Goal: Task Accomplishment & Management: Complete application form

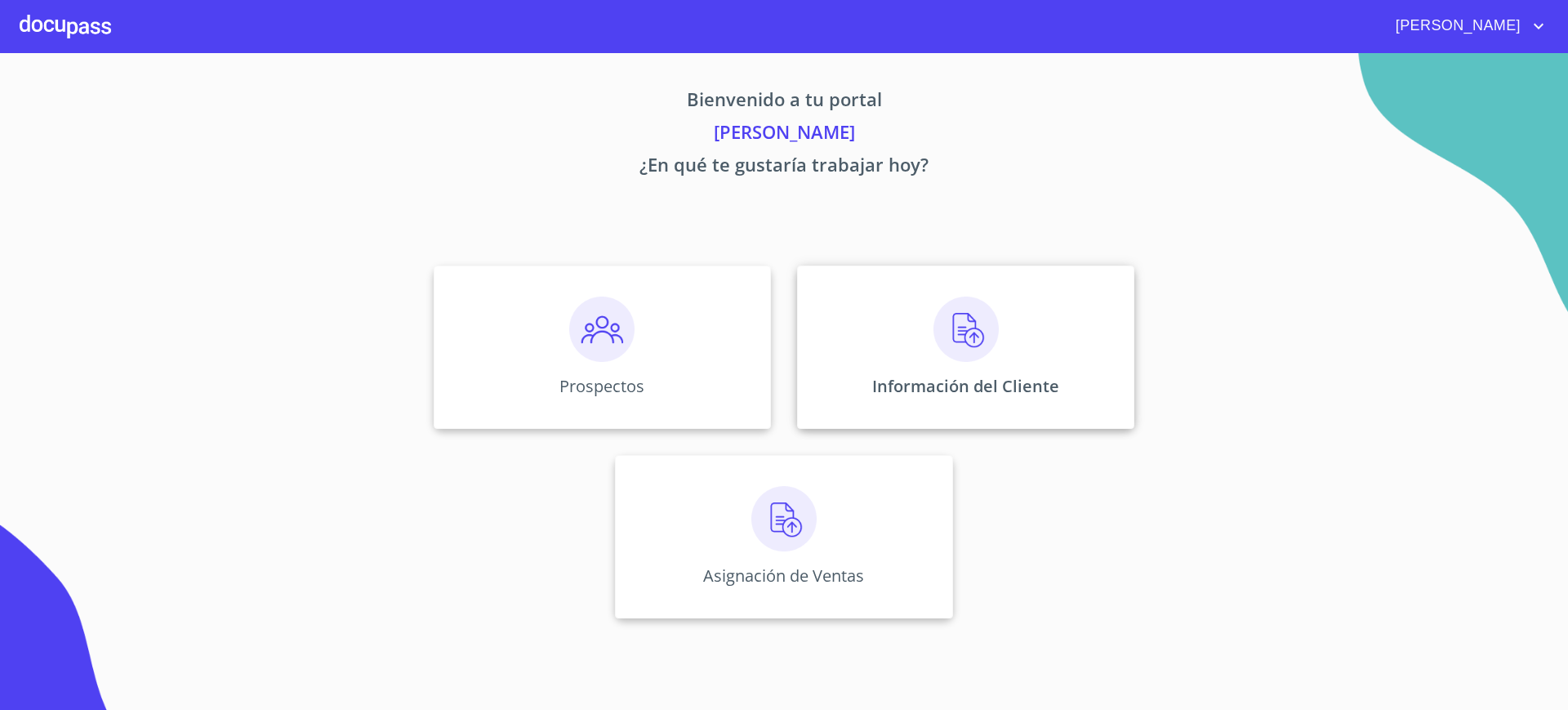
click at [869, 381] on div "Información del Cliente" at bounding box center [966, 348] width 337 height 164
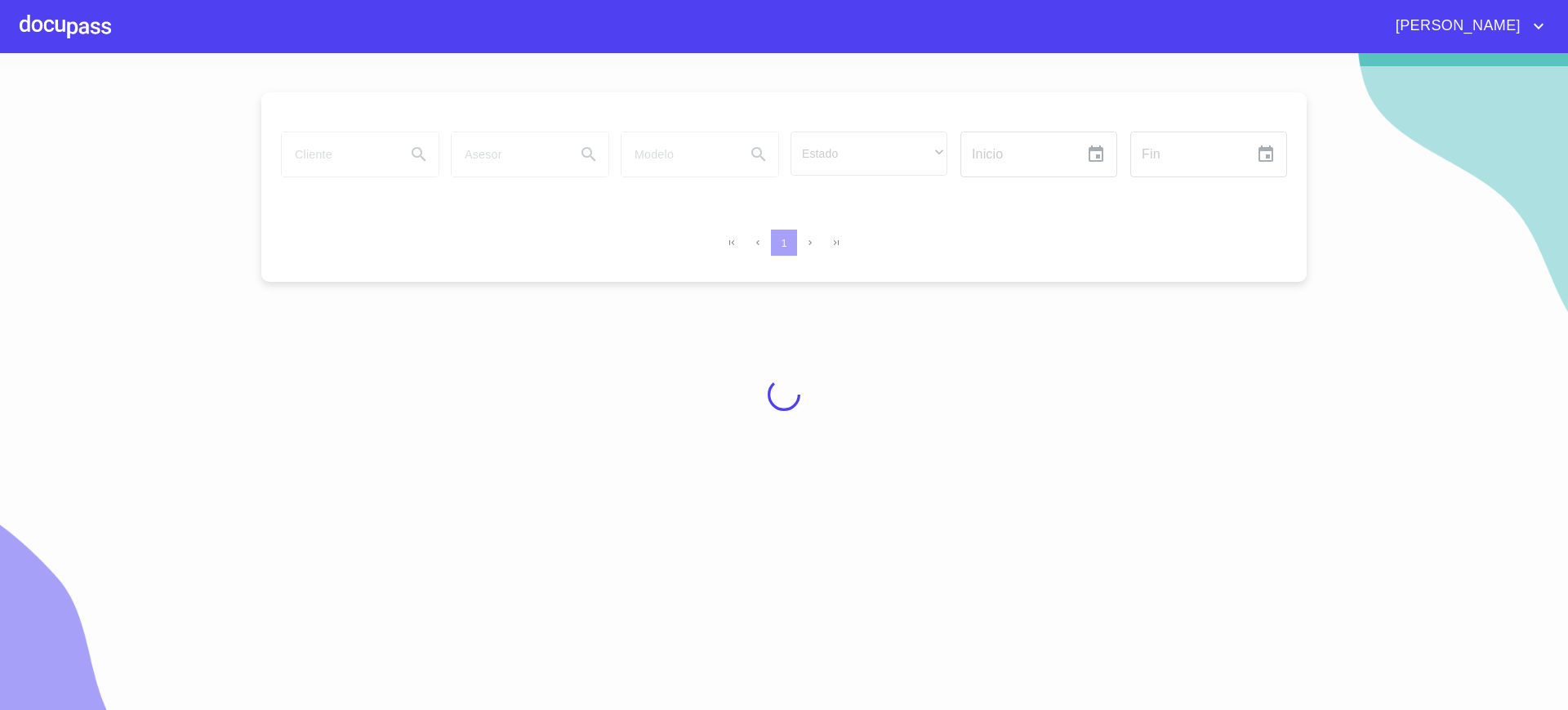
click at [869, 381] on div at bounding box center [784, 395] width 1568 height 657
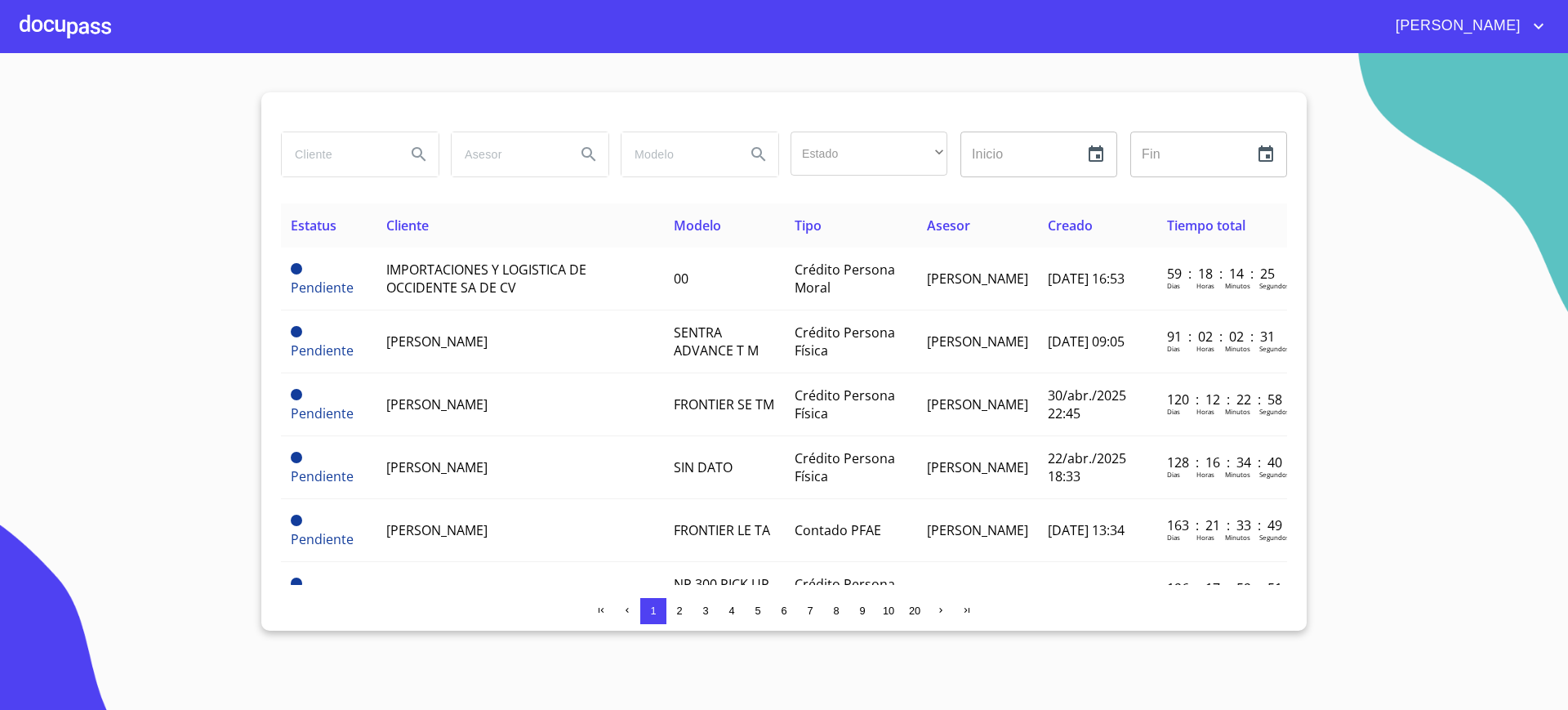
click at [374, 143] on input "search" at bounding box center [338, 154] width 111 height 44
type input "A"
type input "[PERSON_NAME]"
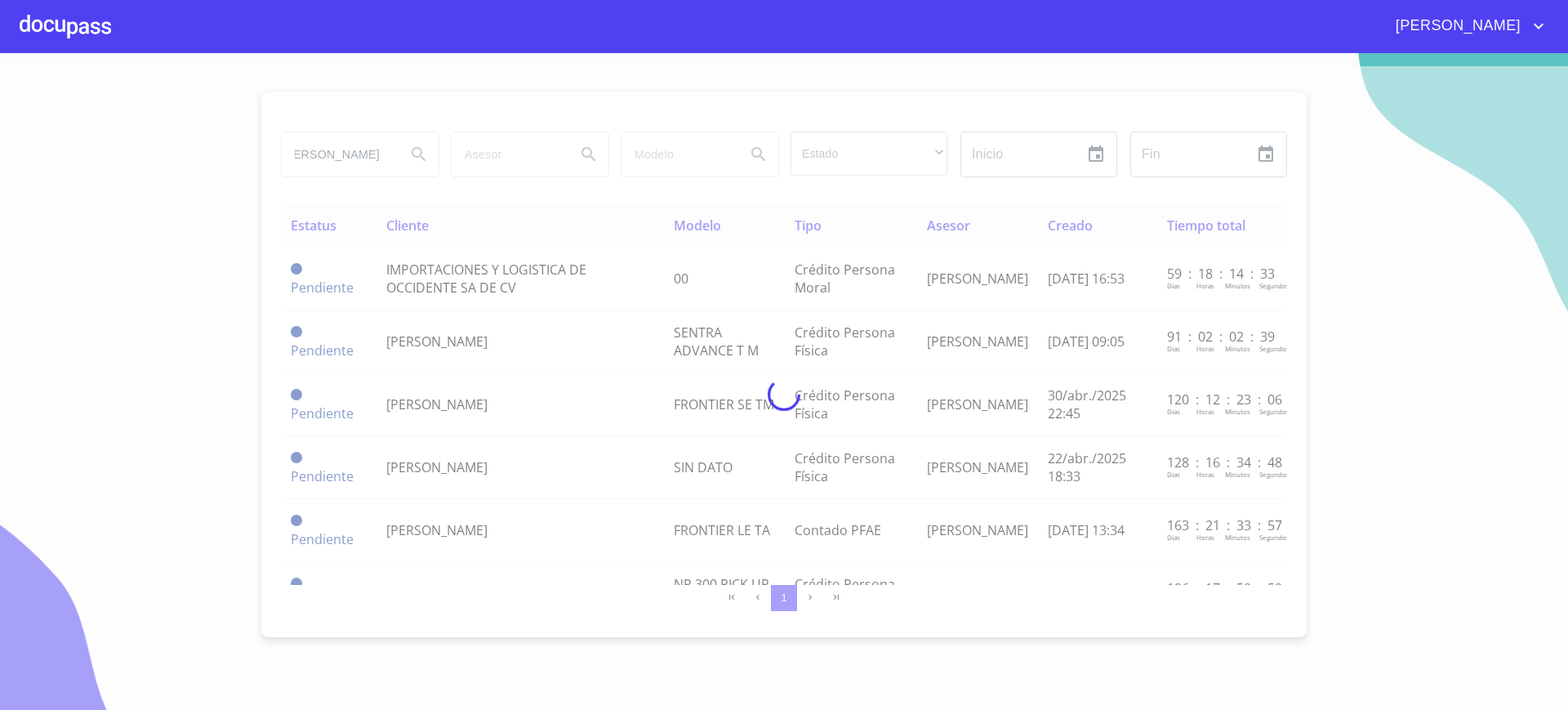
scroll to position [0, 0]
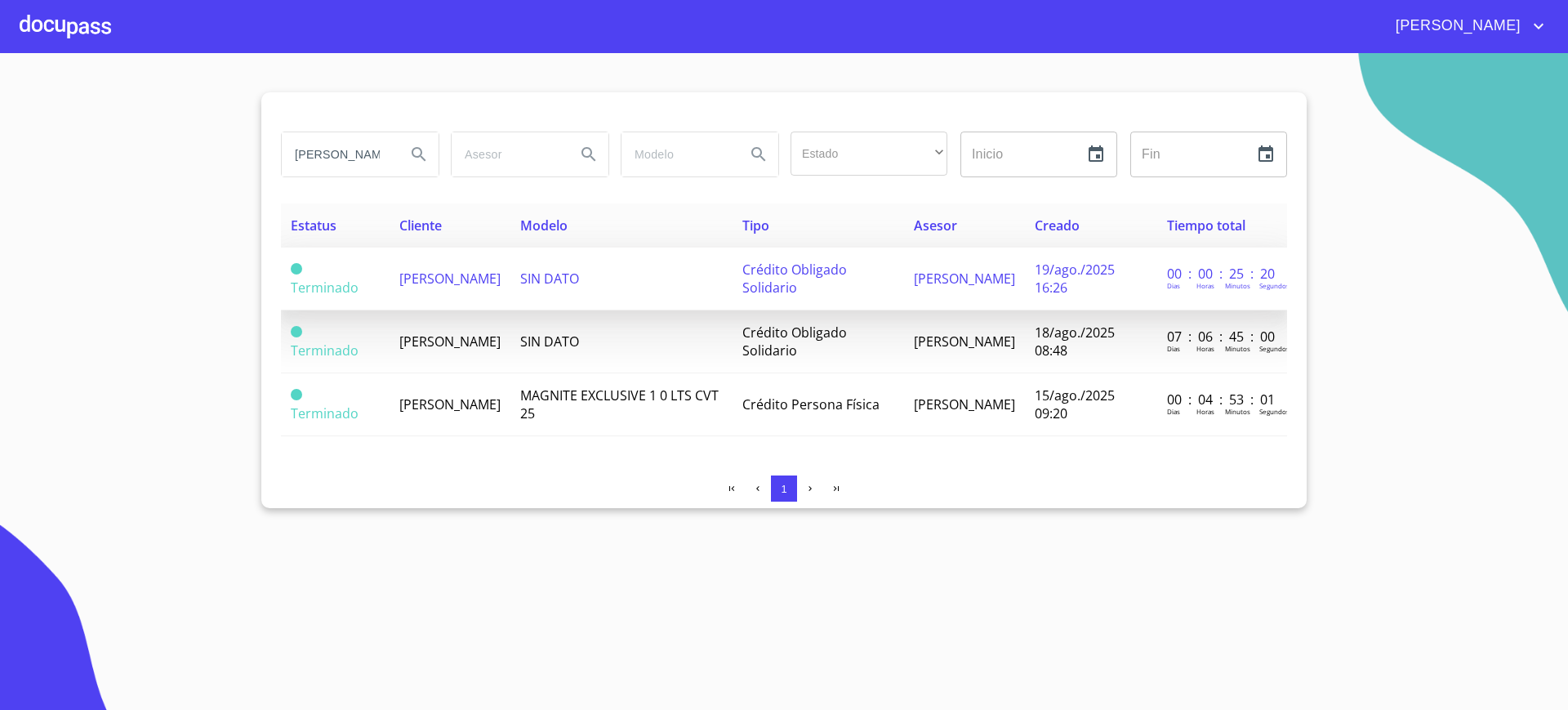
click at [878, 283] on td "Crédito Obligado Solidario" at bounding box center [818, 279] width 172 height 63
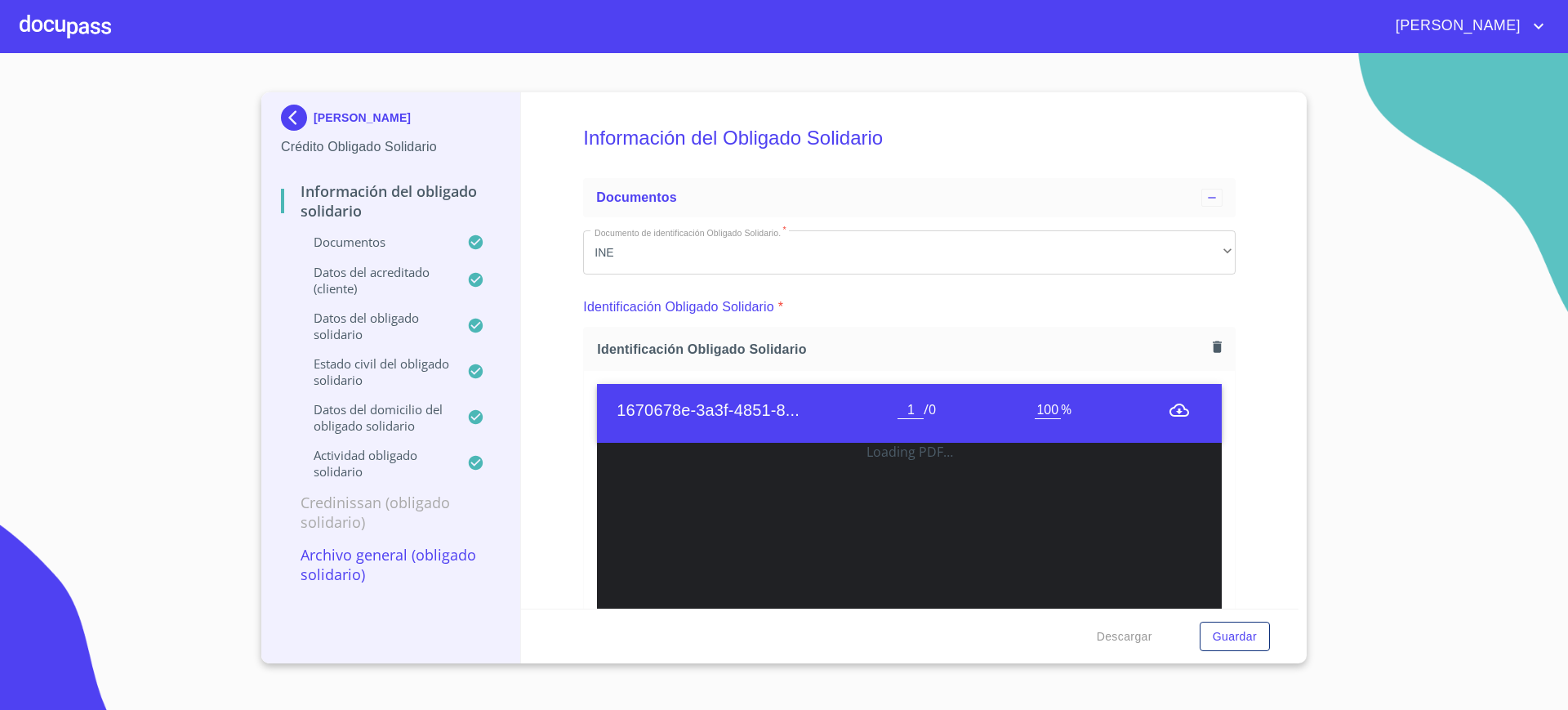
click at [86, 17] on div at bounding box center [65, 26] width 91 height 52
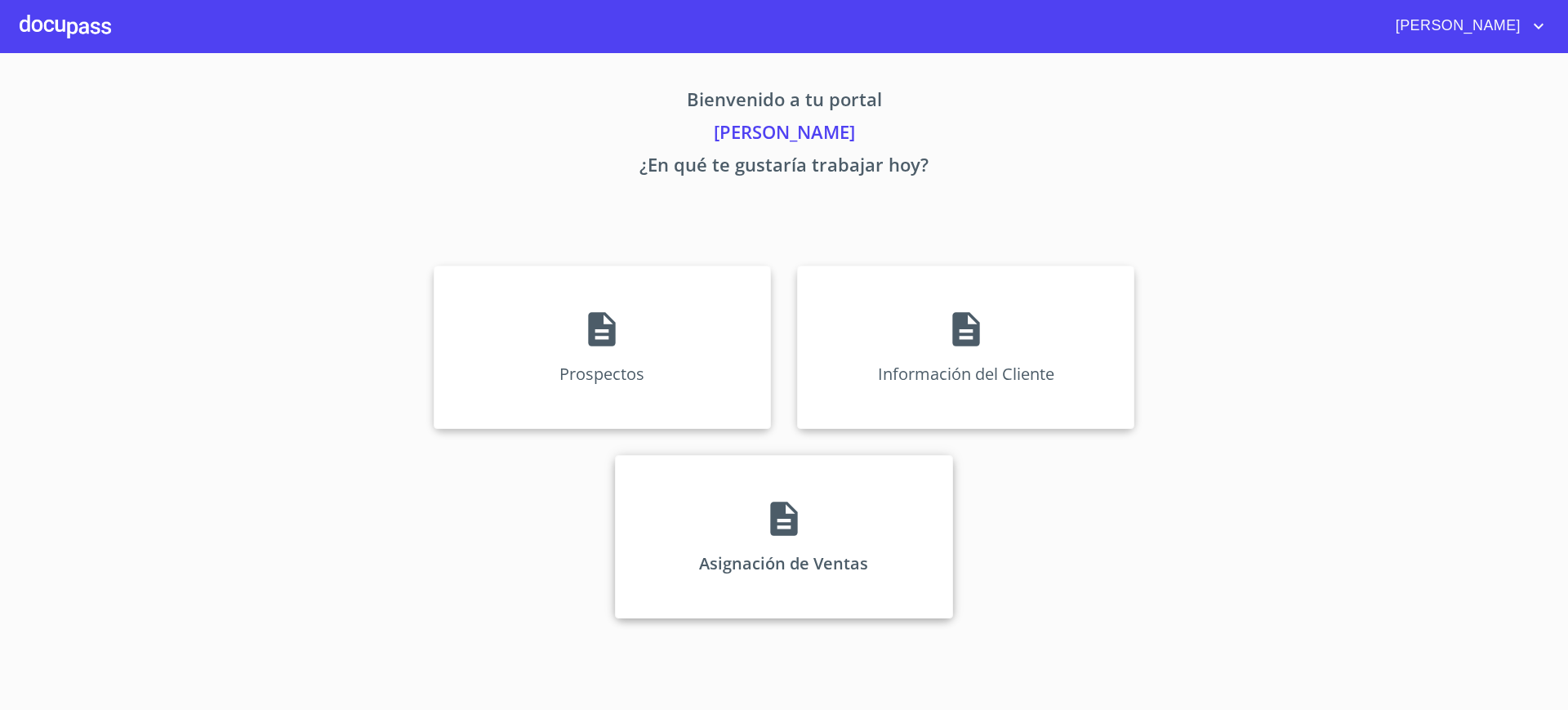
click at [725, 544] on div "Asignación de Ventas" at bounding box center [783, 537] width 337 height 164
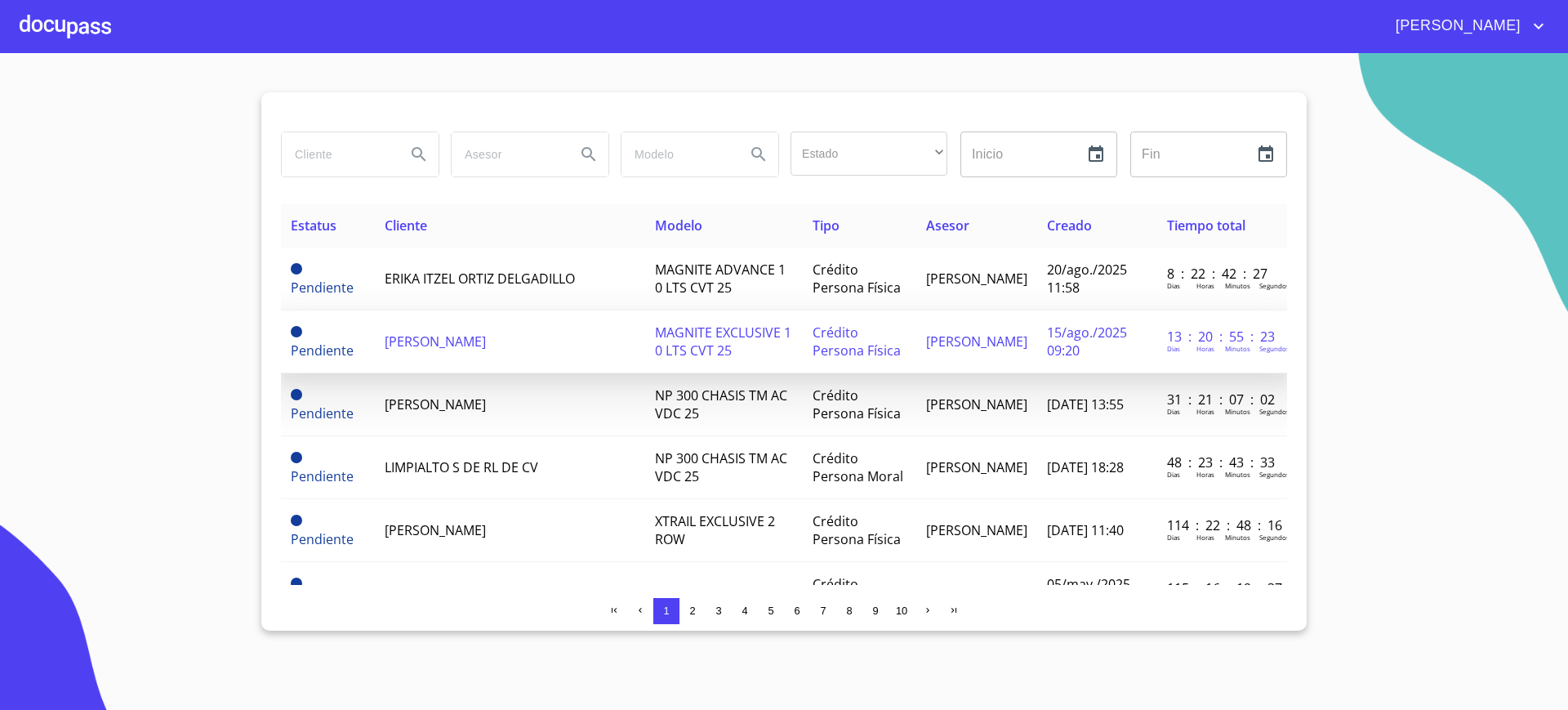
click at [441, 335] on span "[PERSON_NAME]" at bounding box center [435, 341] width 101 height 18
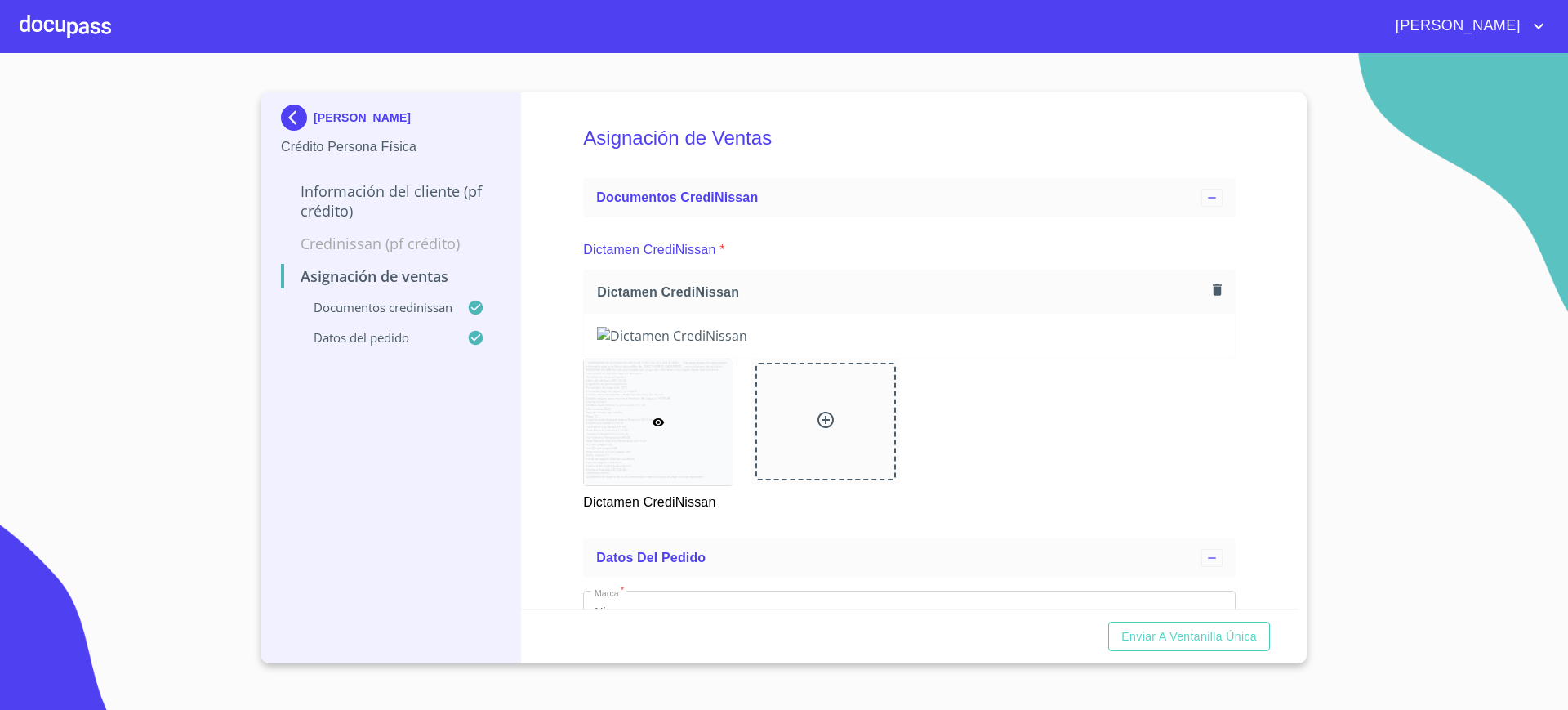
click at [506, 389] on div "[PERSON_NAME] Crédito Persona Física Información del cliente (PF crédito) Credi…" at bounding box center [391, 378] width 259 height 571
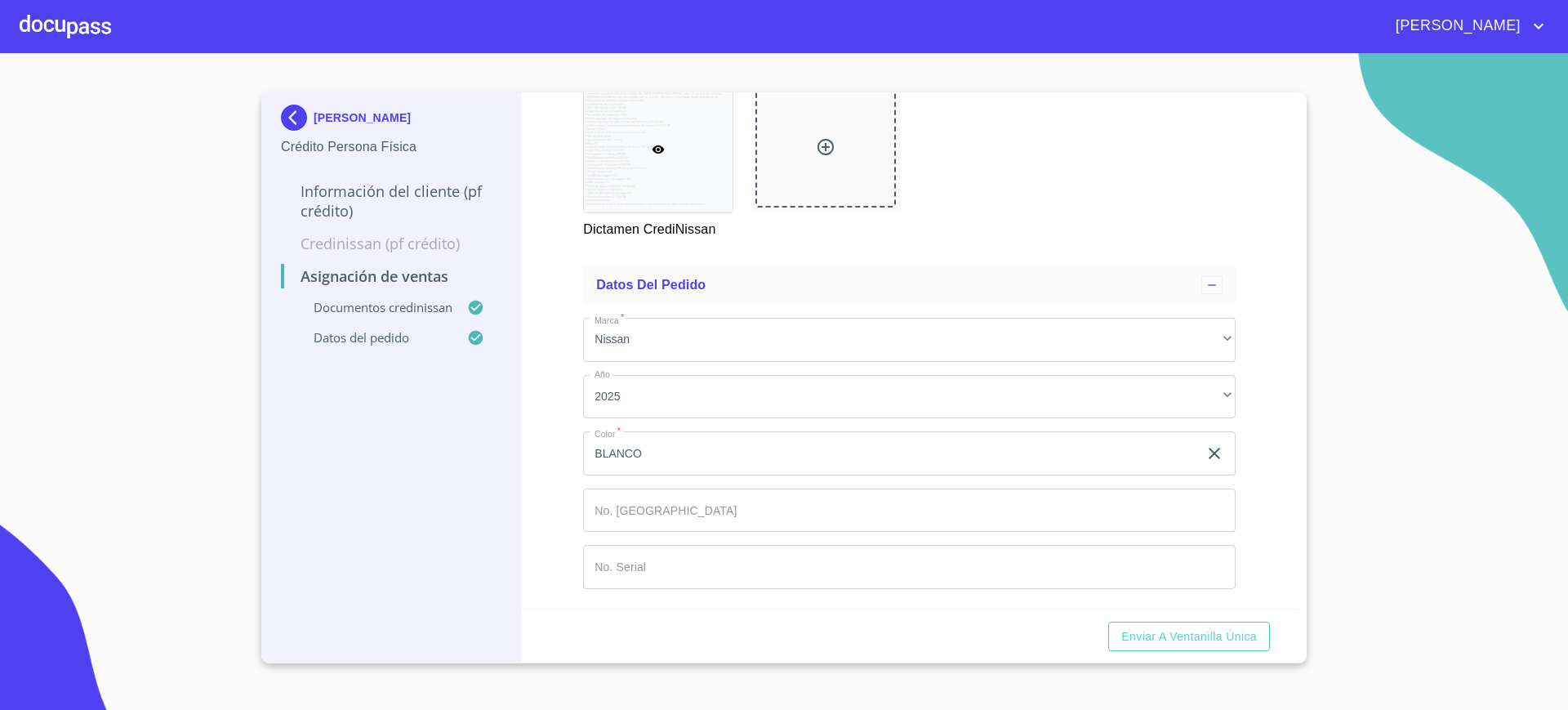
scroll to position [943, 0]
click at [661, 516] on input "Marca   *" at bounding box center [909, 511] width 652 height 44
type input "."
click at [1146, 632] on span "Enviar a Ventanilla única" at bounding box center [1189, 636] width 136 height 20
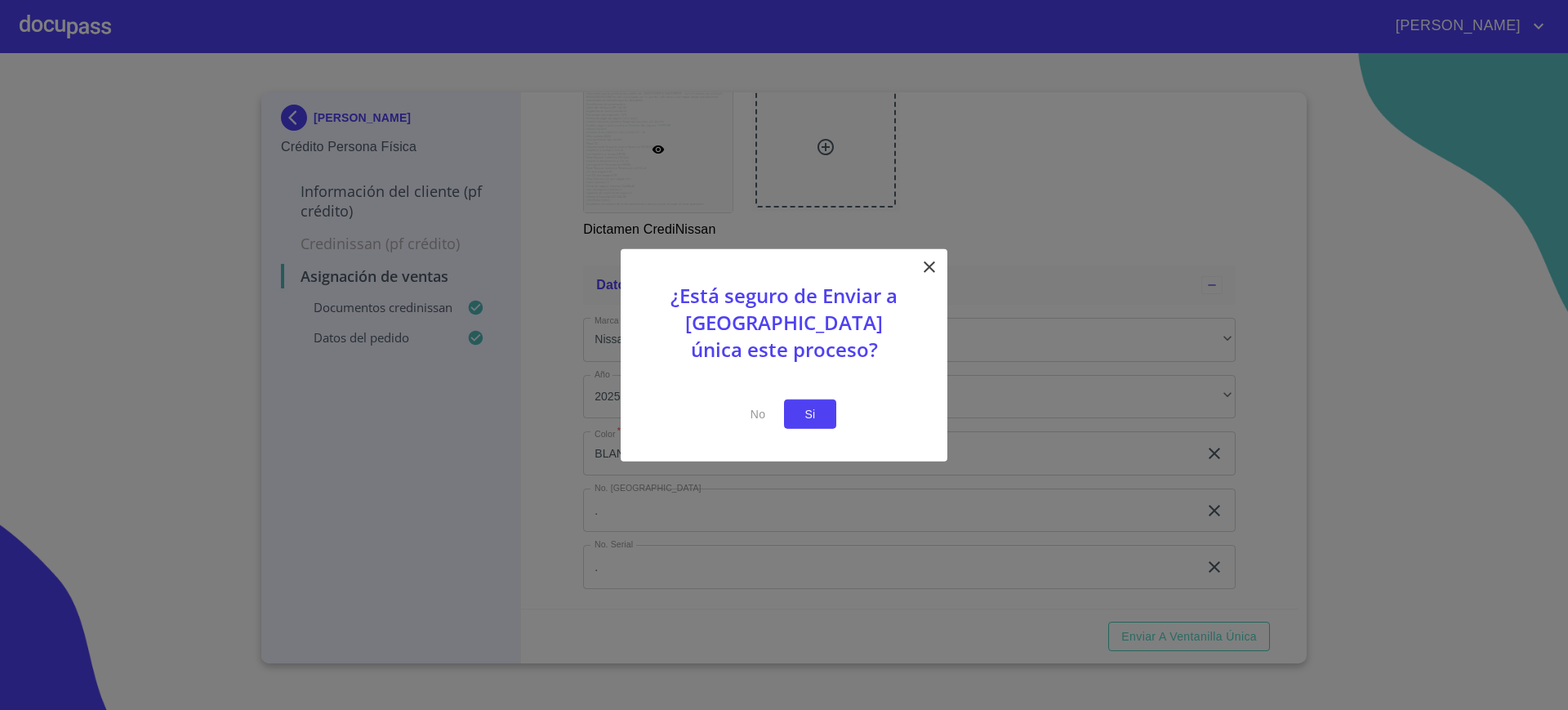
click at [823, 412] on span "Si" at bounding box center [811, 413] width 26 height 20
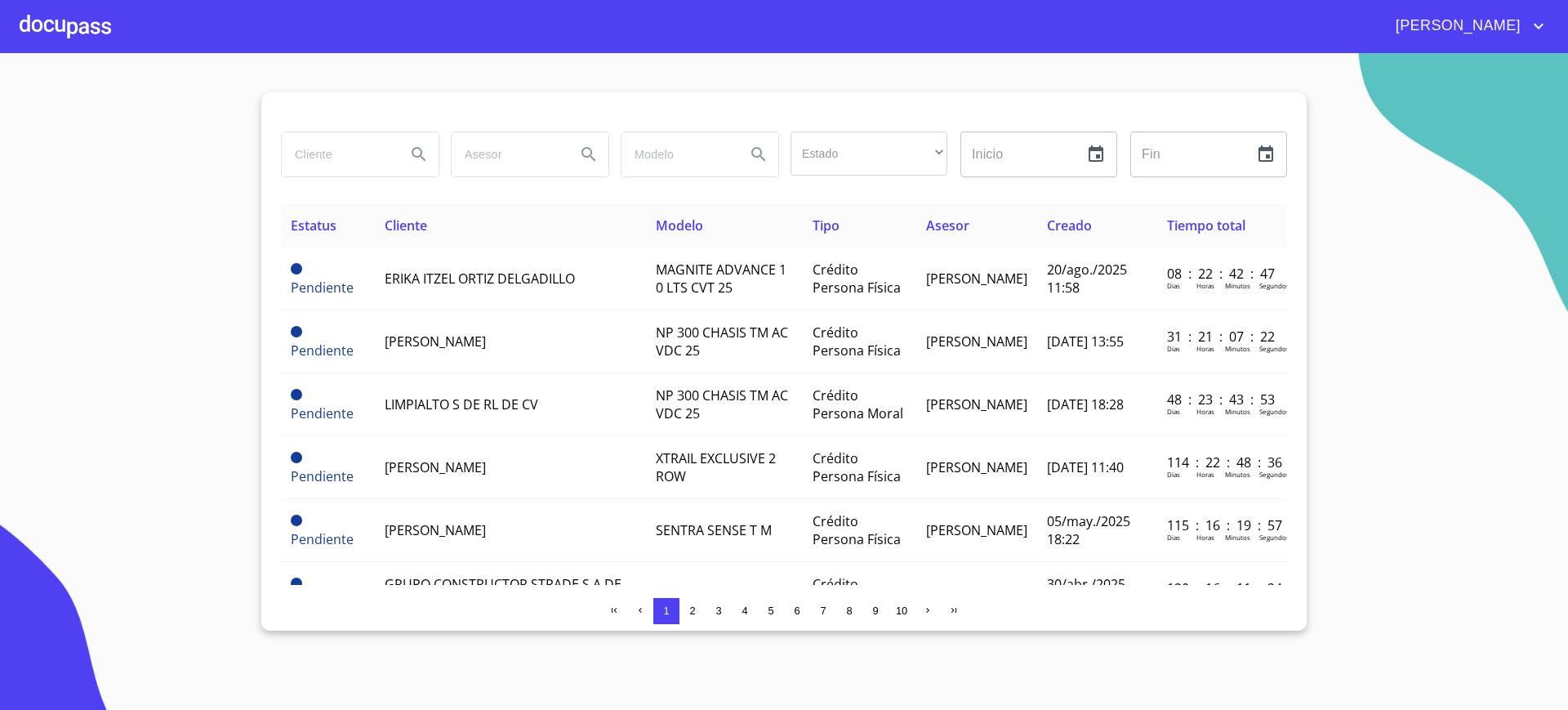
click at [90, 40] on div at bounding box center [65, 26] width 91 height 52
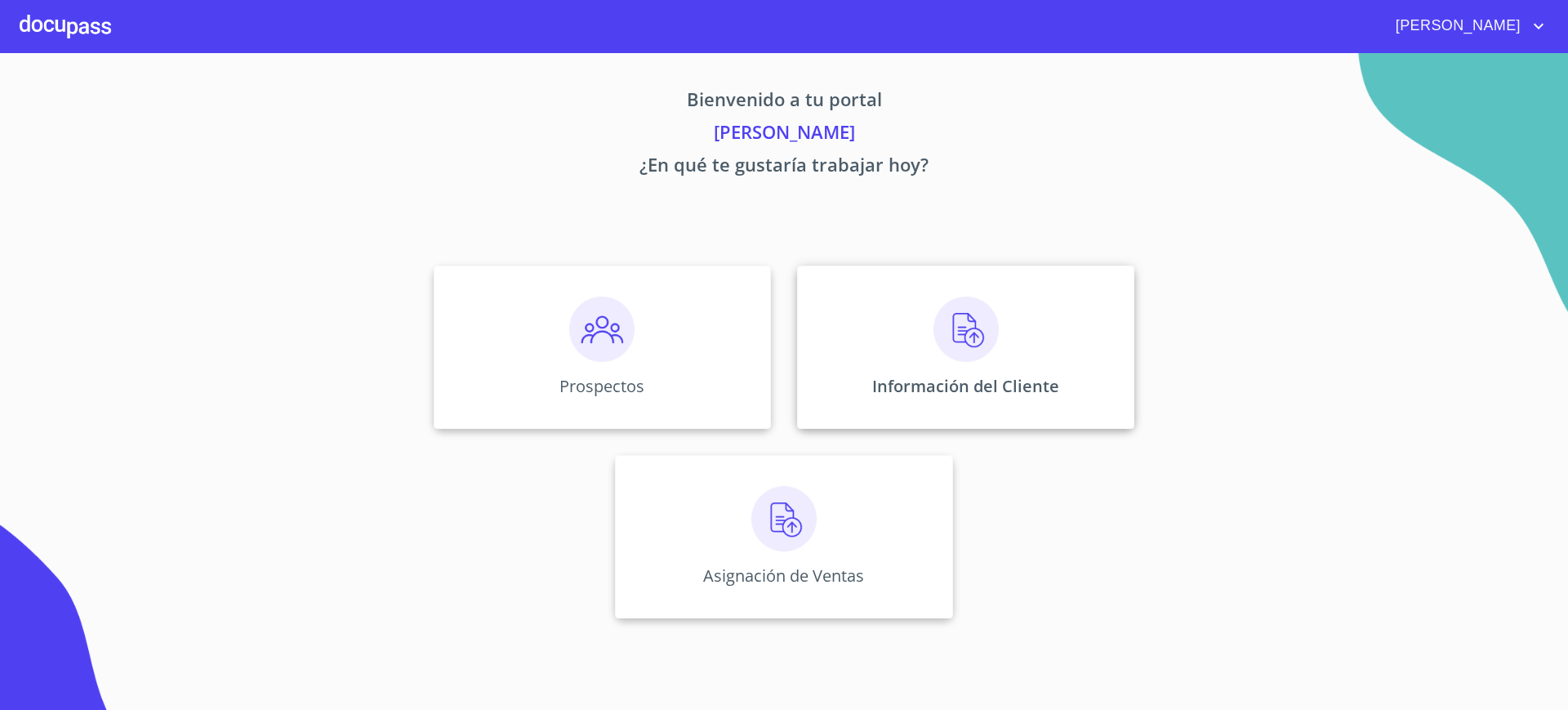
click at [863, 282] on div "Información del Cliente" at bounding box center [966, 348] width 337 height 164
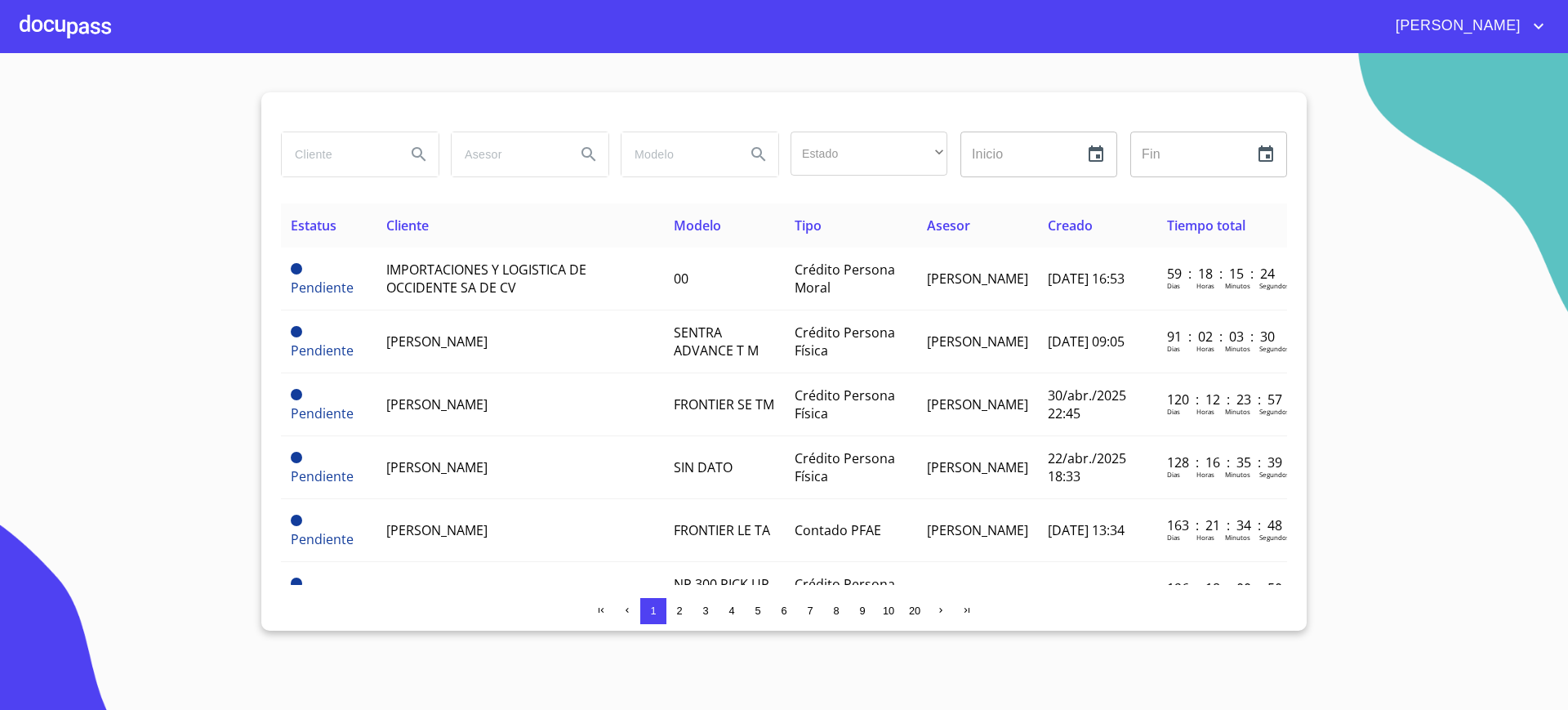
click at [349, 172] on input "search" at bounding box center [338, 154] width 111 height 44
type input "[PERSON_NAME]"
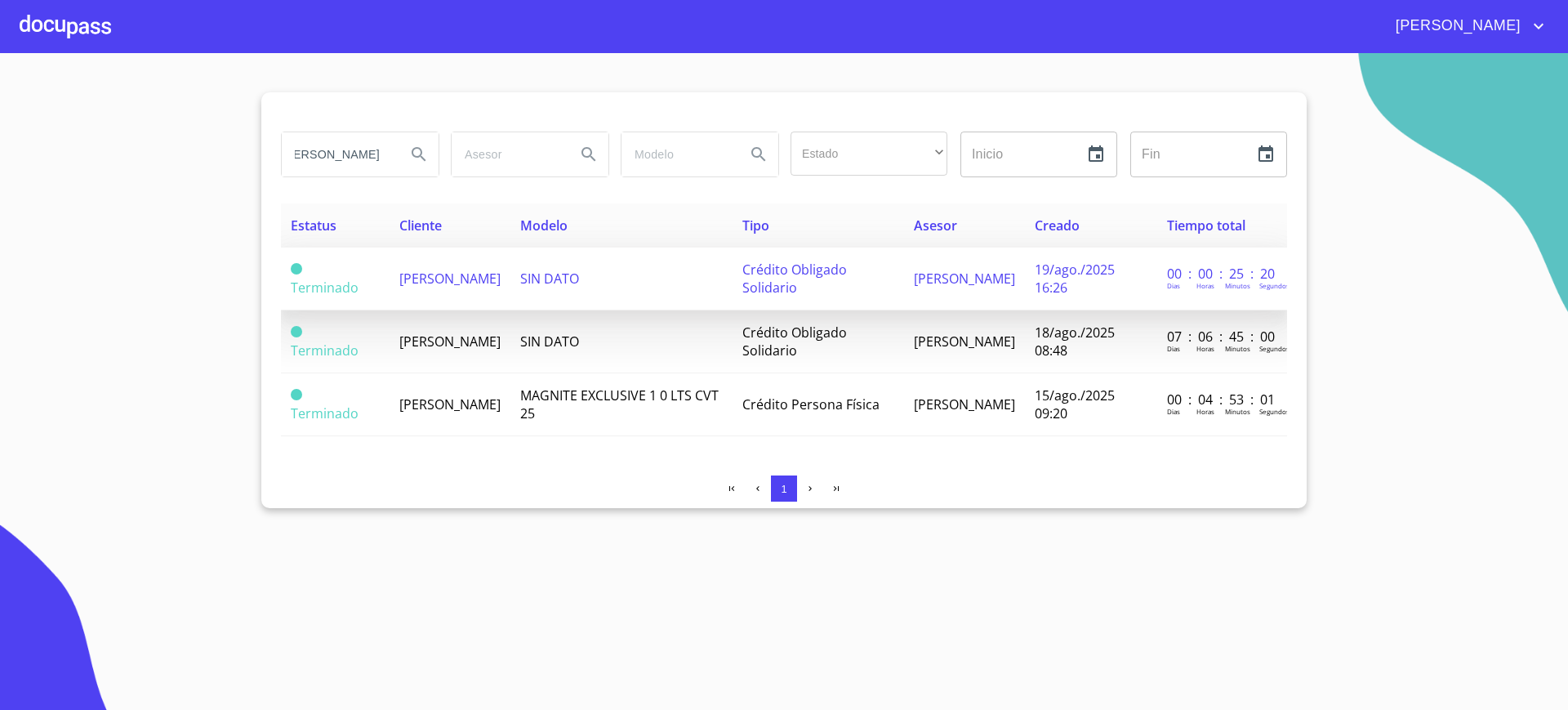
scroll to position [0, 0]
click at [680, 280] on td "SIN DATO" at bounding box center [621, 279] width 221 height 63
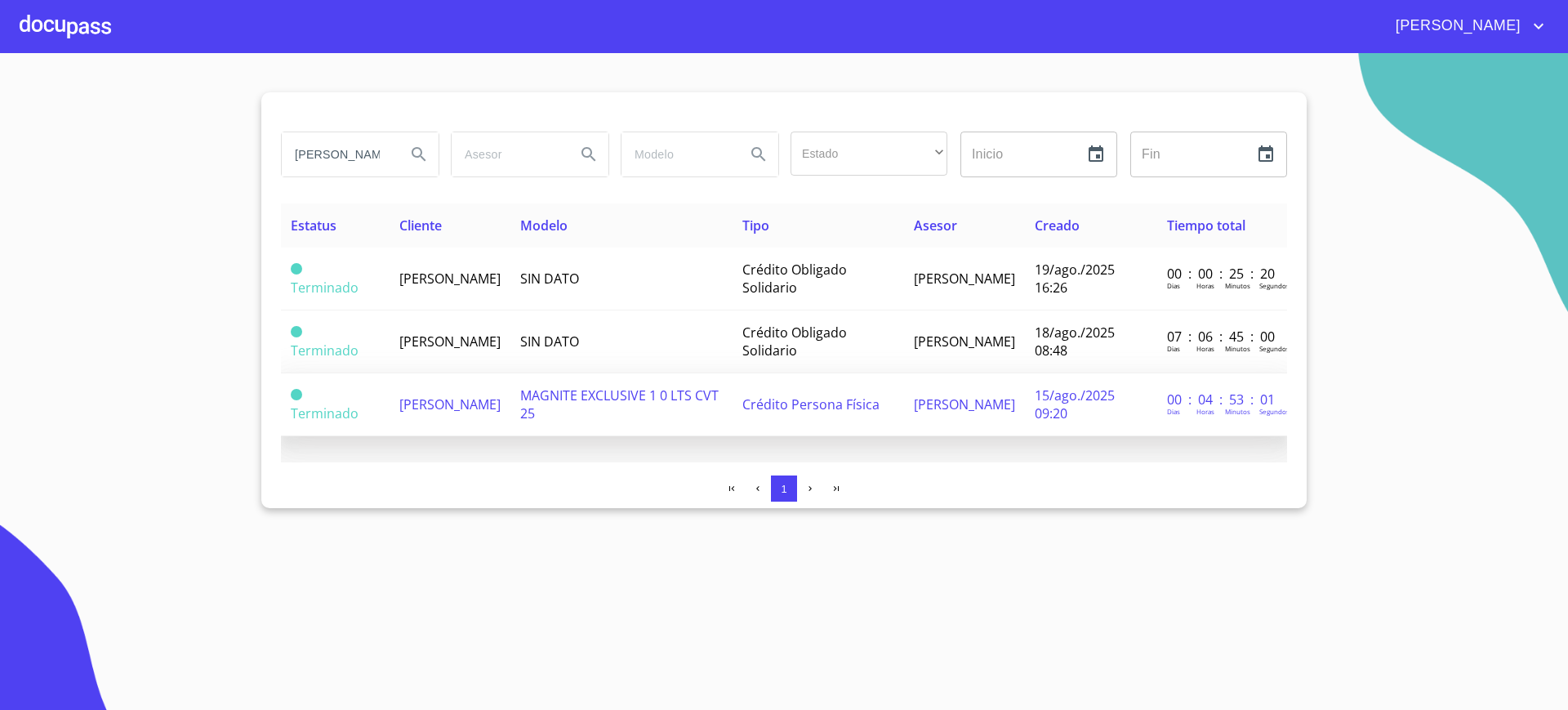
click at [660, 421] on td "MAGNITE EXCLUSIVE 1 0 LTS CVT 25" at bounding box center [621, 405] width 221 height 63
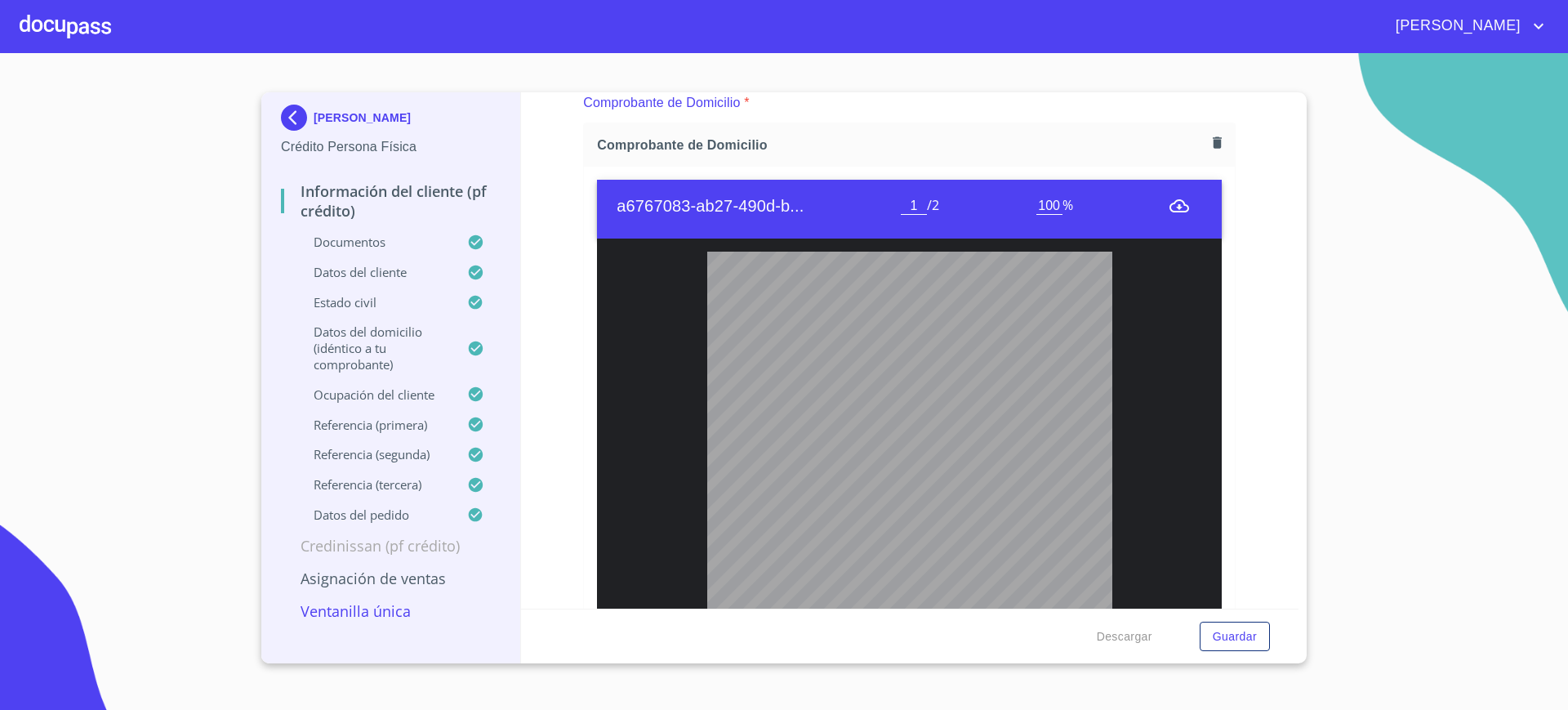
scroll to position [972, 0]
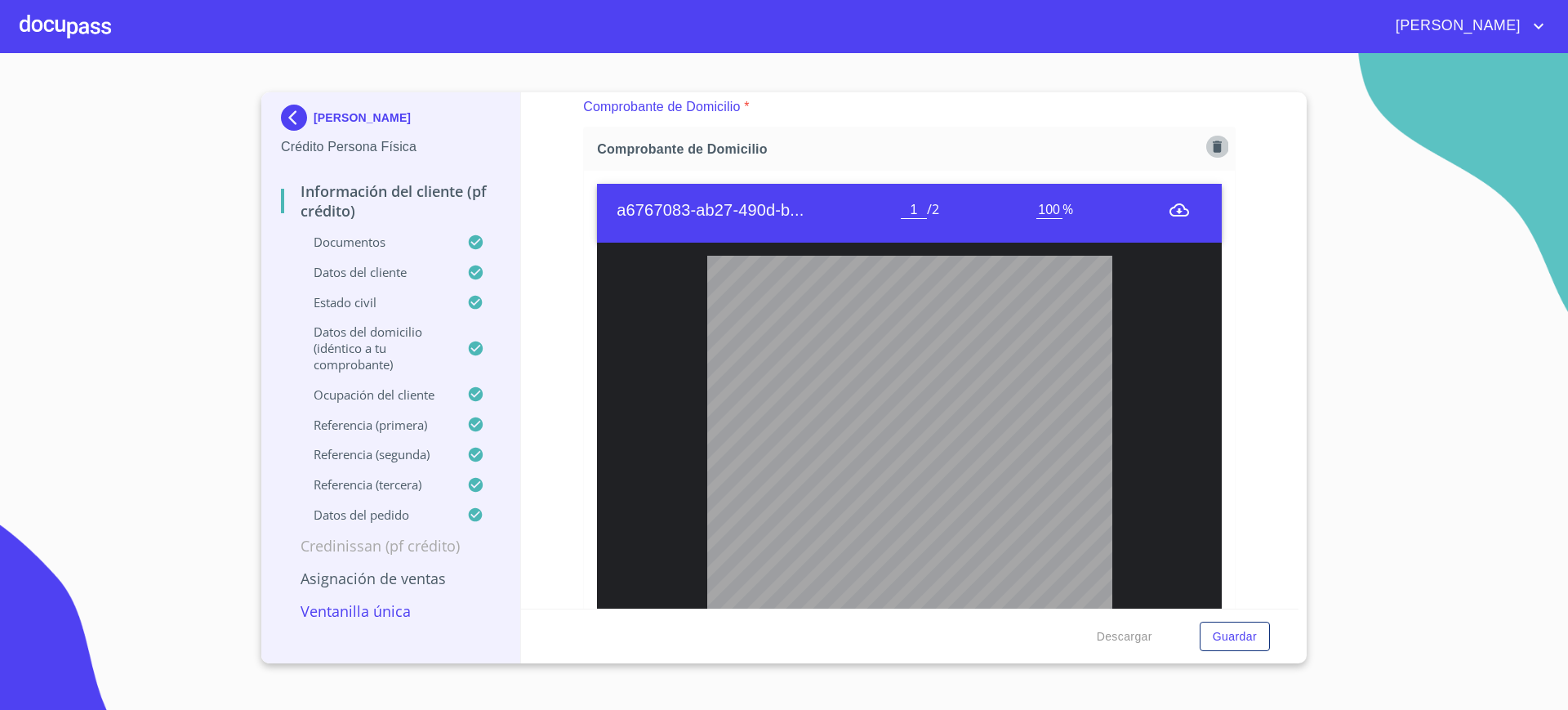
click at [1206, 152] on button "button" at bounding box center [1216, 146] width 22 height 22
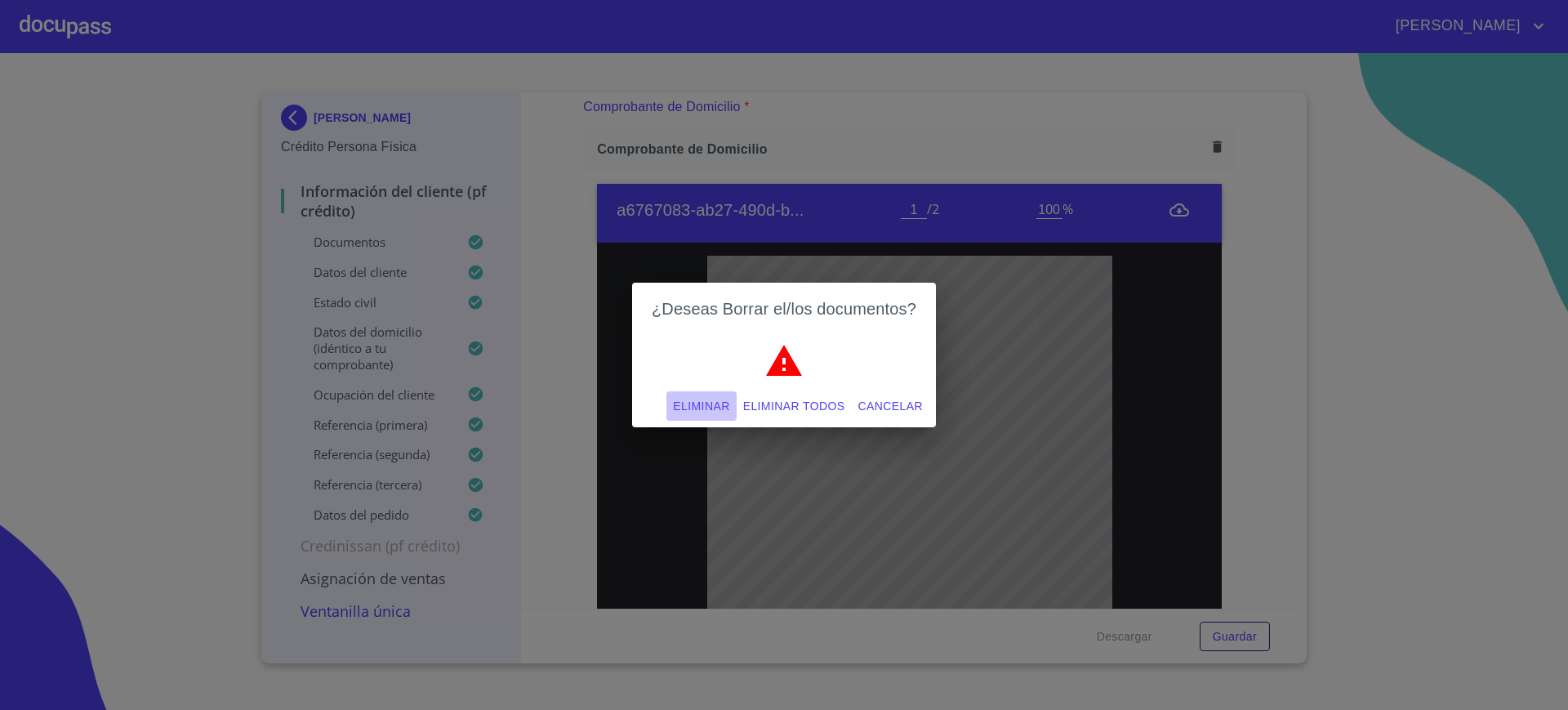
click at [701, 417] on button "Eliminar" at bounding box center [701, 406] width 70 height 30
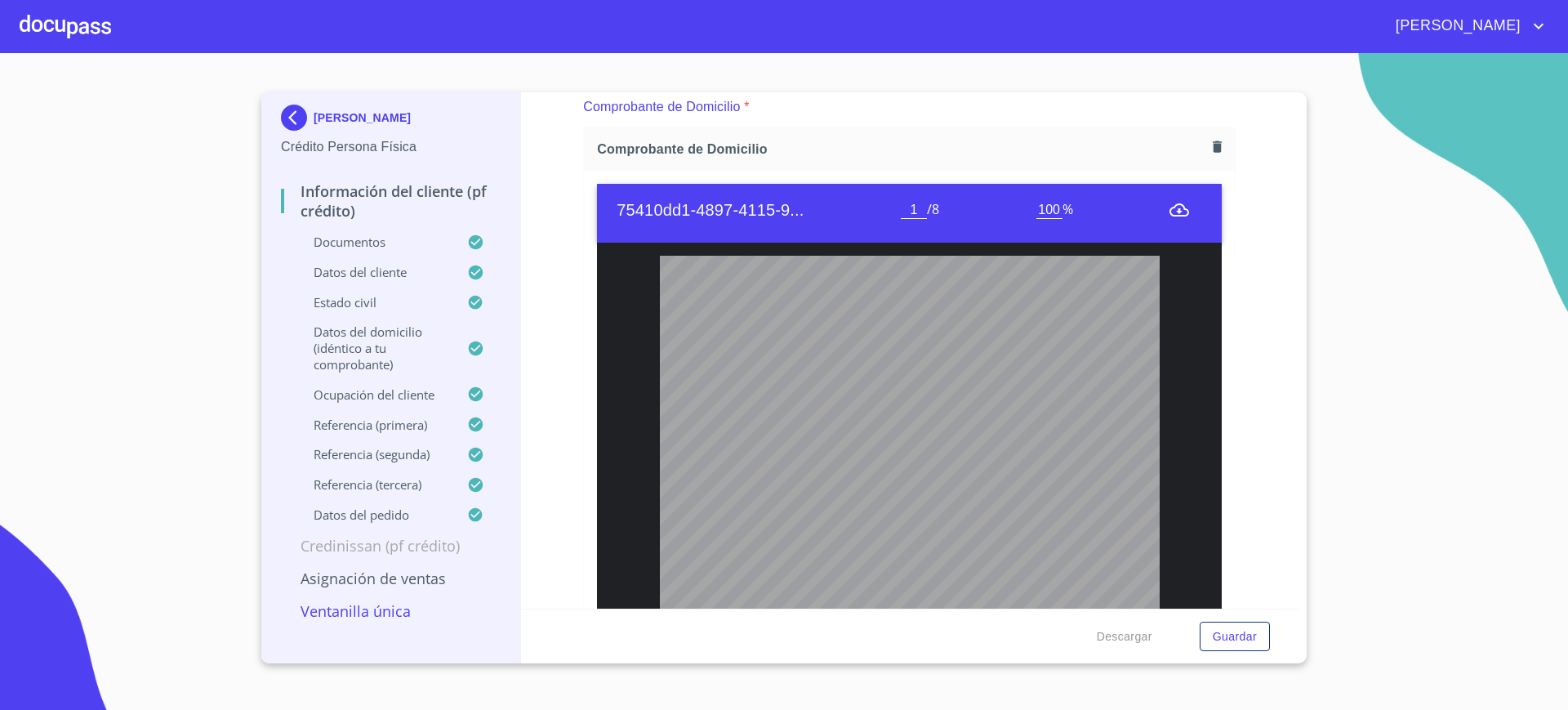
click at [1514, 376] on section "[PERSON_NAME] Crédito Persona Física Información del cliente (PF crédito) Docum…" at bounding box center [784, 382] width 1568 height 657
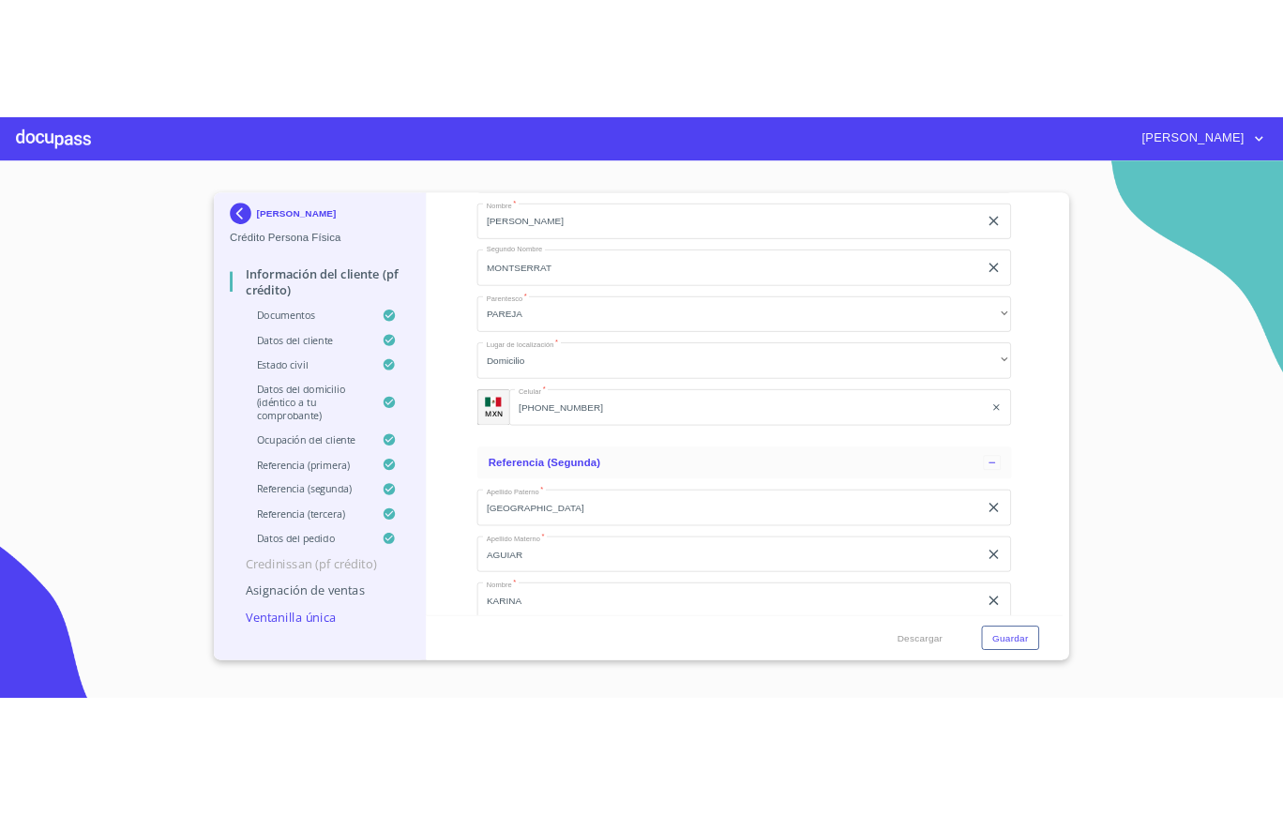
scroll to position [9957, 0]
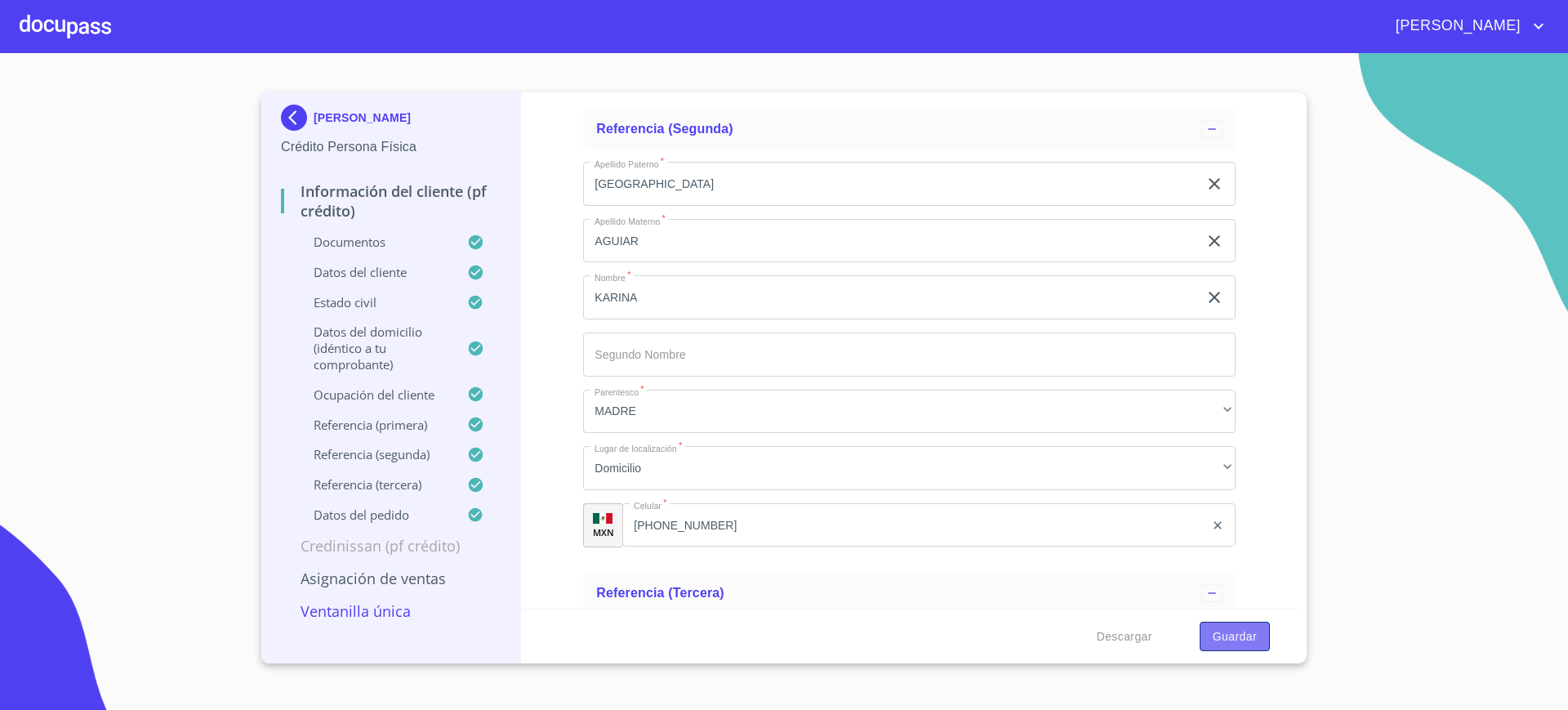
click at [1234, 630] on span "Guardar" at bounding box center [1235, 636] width 44 height 20
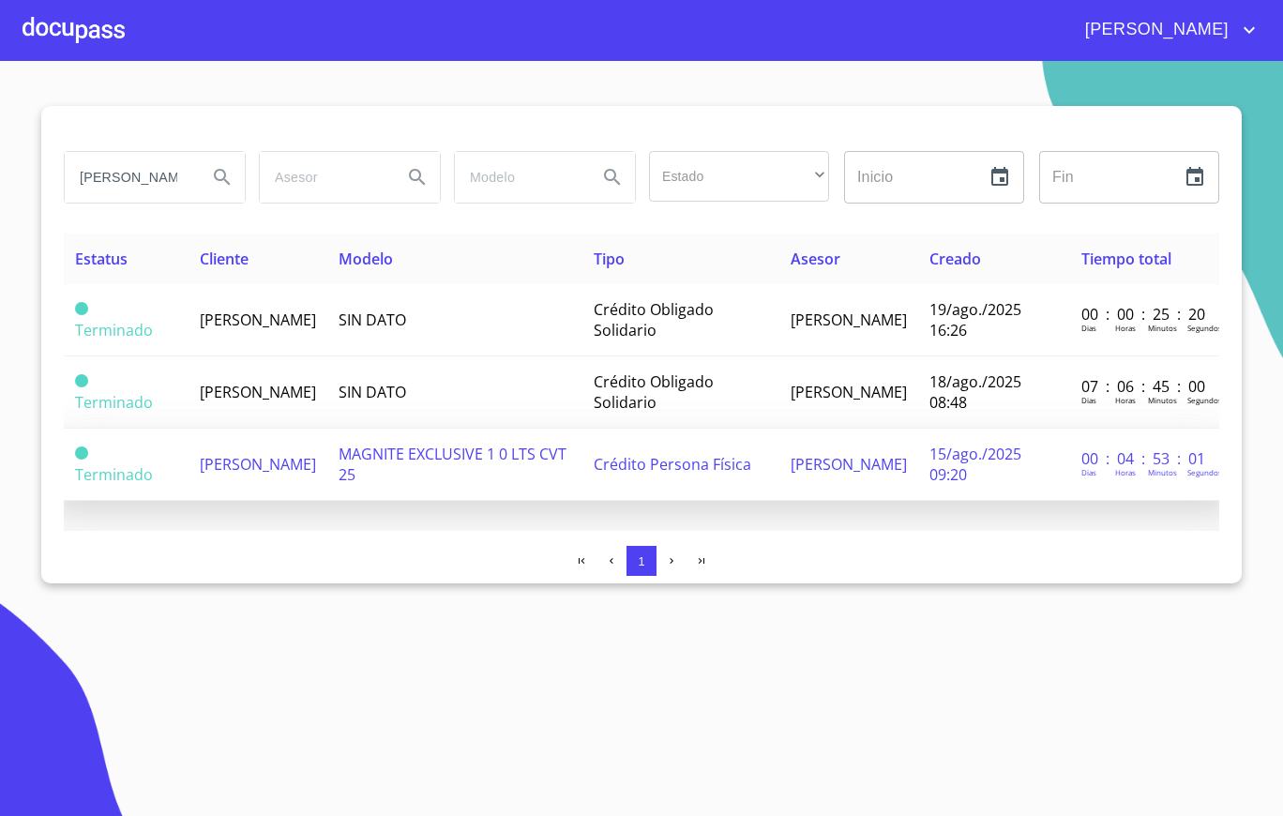
click at [533, 480] on td "MAGNITE EXCLUSIVE 1 0 LTS CVT 25" at bounding box center [454, 465] width 254 height 72
